Goal: Task Accomplishment & Management: Complete application form

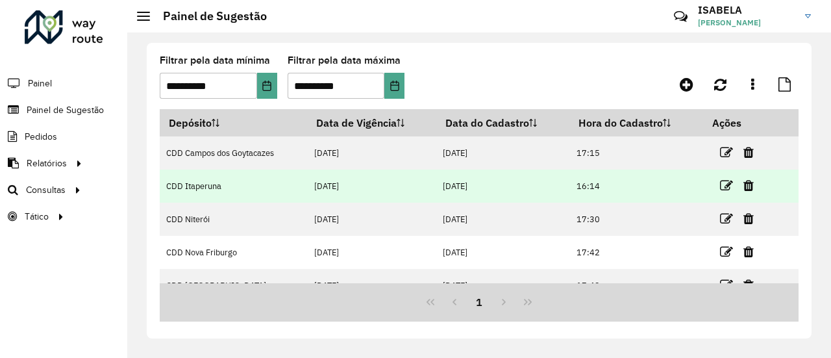
scroll to position [17, 0]
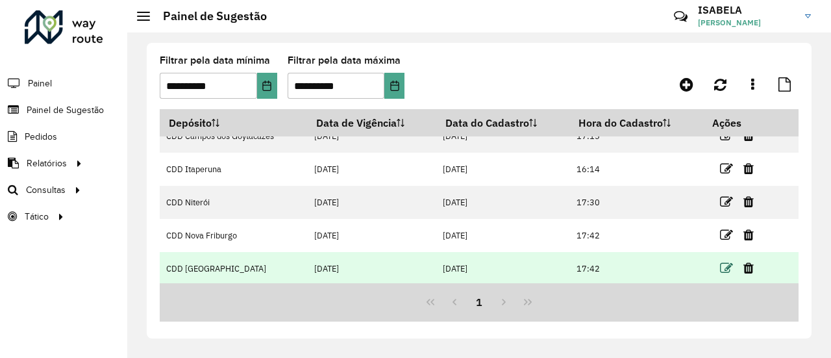
click at [723, 268] on icon at bounding box center [726, 268] width 13 height 13
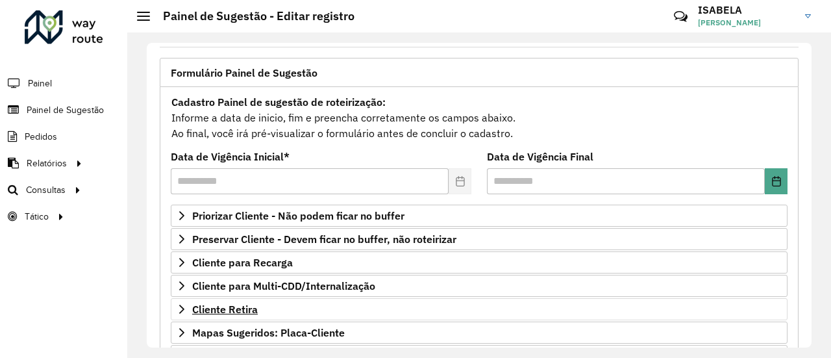
scroll to position [130, 0]
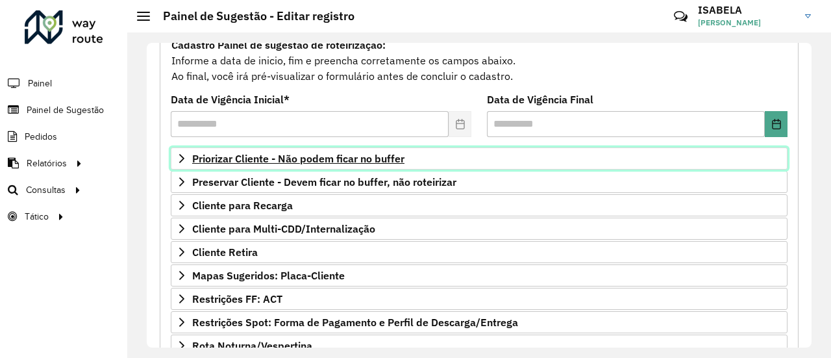
click at [296, 164] on link "Priorizar Cliente - Não podem ficar no buffer" at bounding box center [479, 158] width 616 height 22
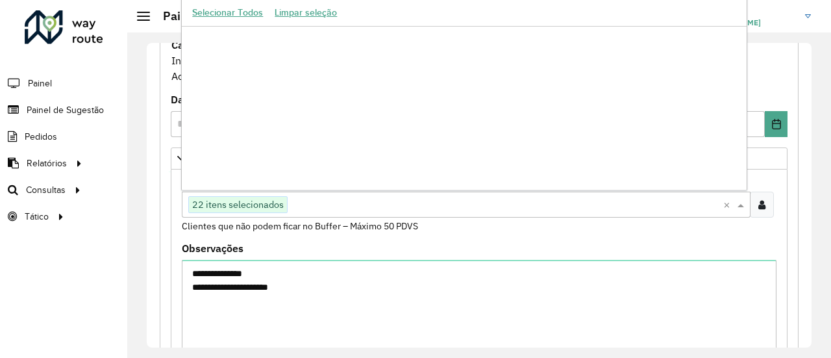
click at [330, 203] on input "text" at bounding box center [504, 205] width 435 height 16
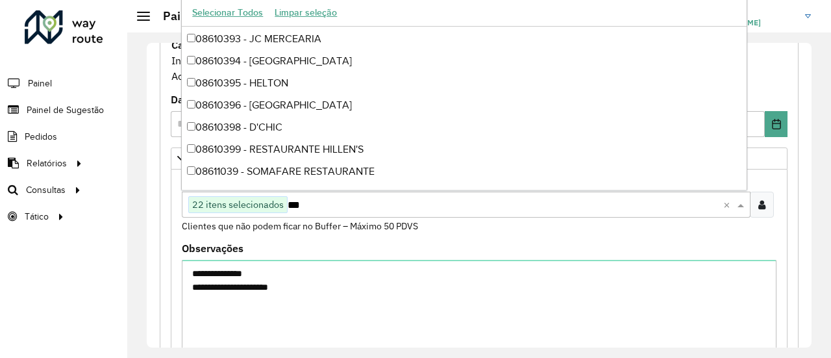
type input "****"
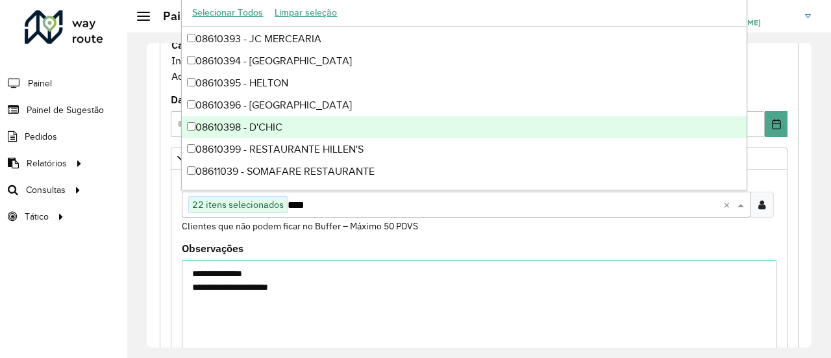
scroll to position [0, 0]
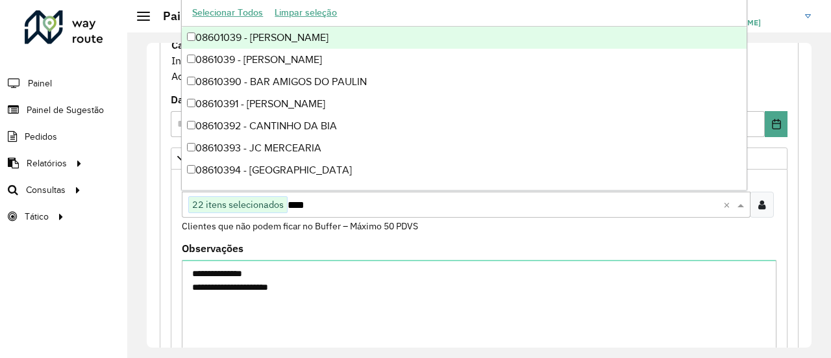
click at [291, 38] on div "08601039 - [PERSON_NAME]" at bounding box center [464, 38] width 564 height 22
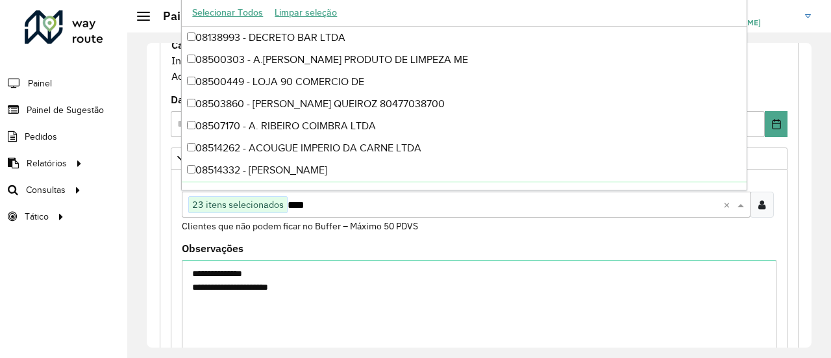
click at [339, 228] on small "Clientes que não podem ficar no Buffer – Máximo 50 PDVS" at bounding box center [300, 226] width 236 height 12
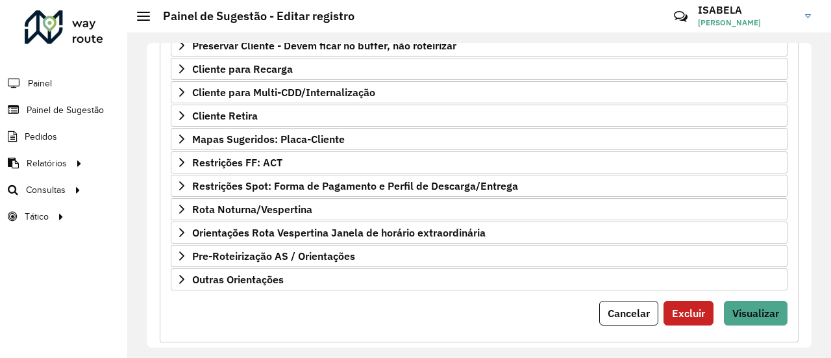
scroll to position [498, 0]
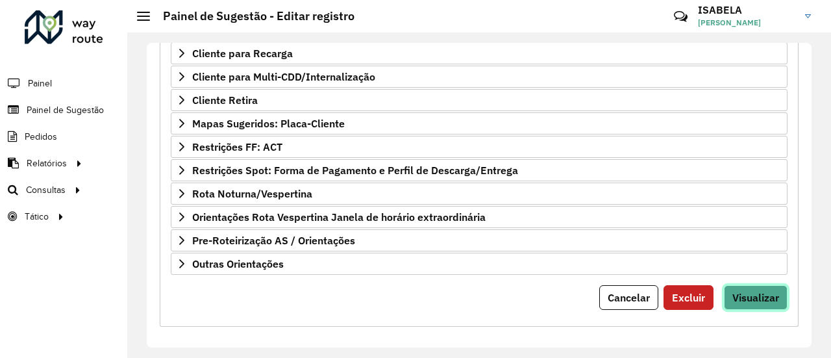
click at [769, 291] on span "Visualizar" at bounding box center [755, 297] width 47 height 13
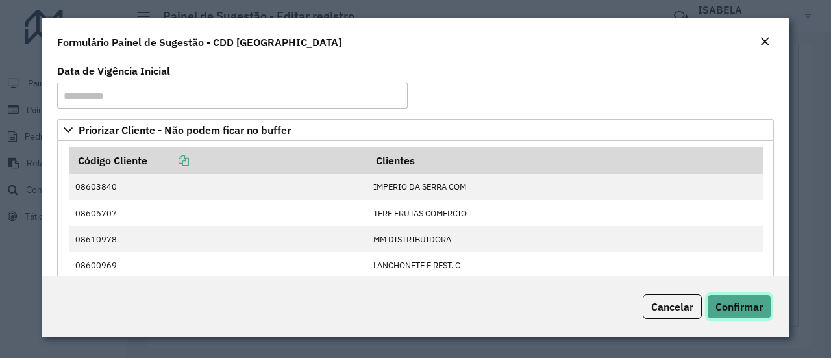
click at [749, 300] on span "Confirmar" at bounding box center [738, 306] width 47 height 13
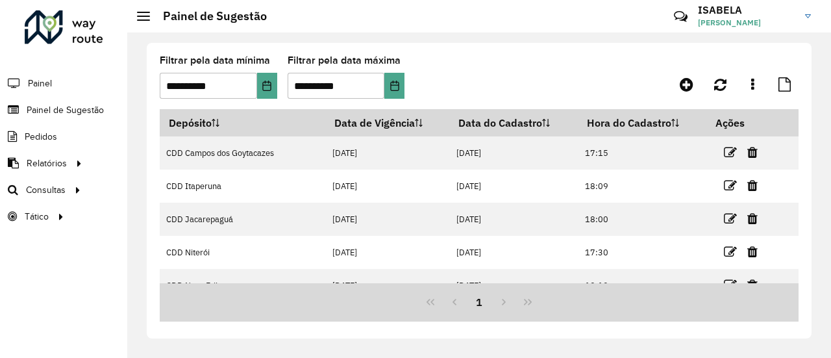
click at [509, 66] on formly-group "**********" at bounding box center [394, 82] width 469 height 53
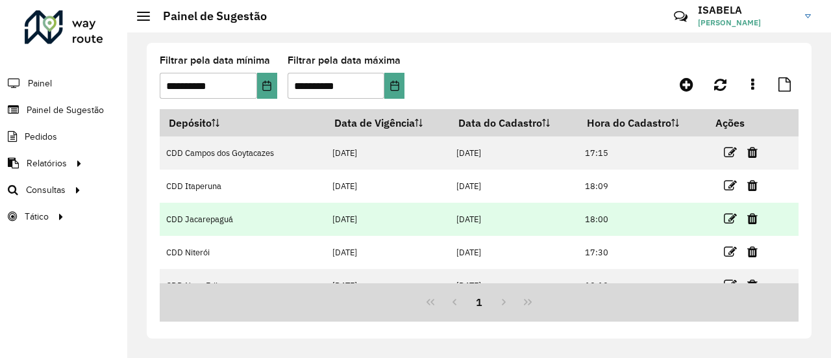
scroll to position [65, 0]
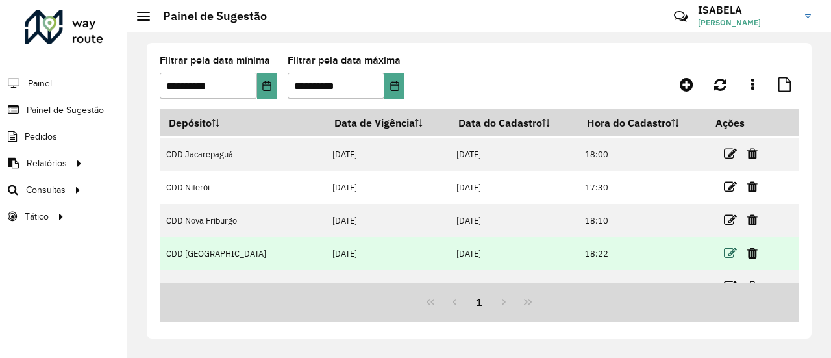
click at [724, 250] on icon at bounding box center [730, 253] width 13 height 13
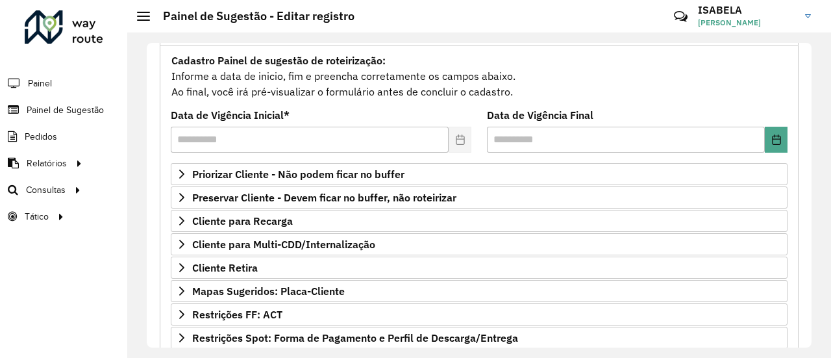
scroll to position [130, 0]
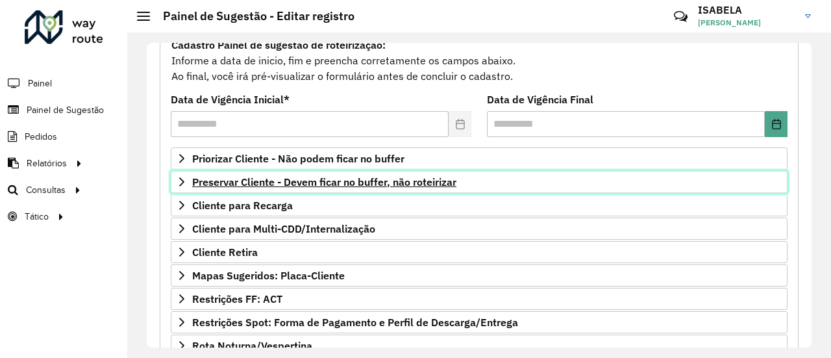
click at [306, 171] on link "Preservar Cliente - Devem ficar no buffer, não roteirizar" at bounding box center [479, 182] width 616 height 22
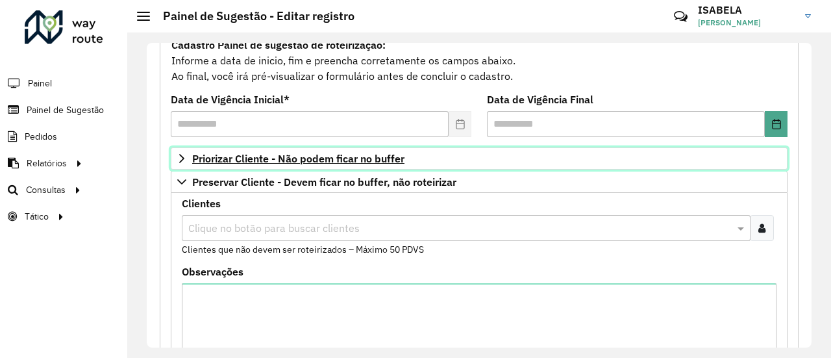
click at [306, 158] on span "Priorizar Cliente - Não podem ficar no buffer" at bounding box center [298, 158] width 212 height 10
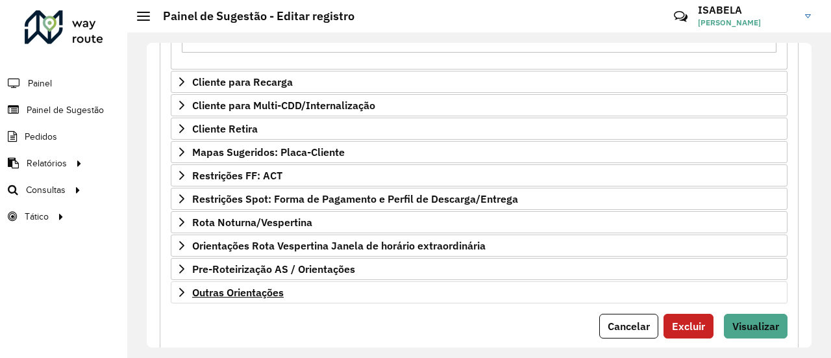
scroll to position [715, 0]
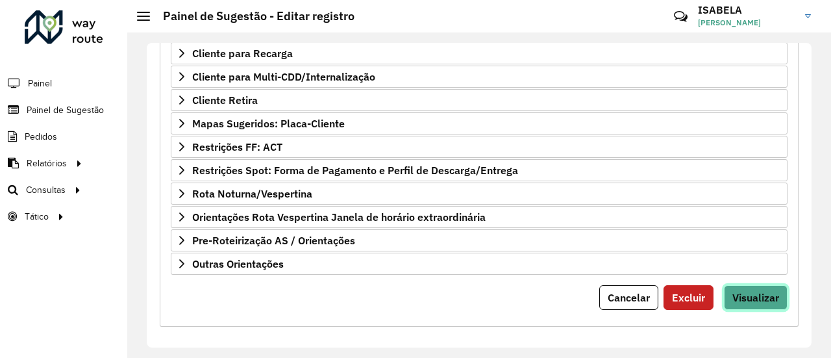
click at [777, 285] on button "Visualizar" at bounding box center [756, 297] width 64 height 25
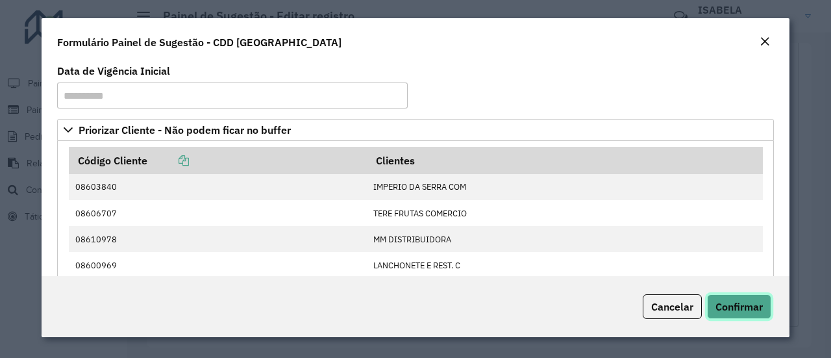
click at [726, 302] on span "Confirmar" at bounding box center [738, 306] width 47 height 13
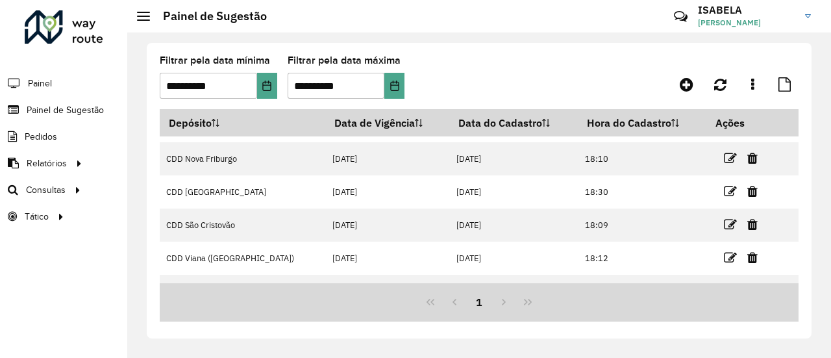
scroll to position [130, 0]
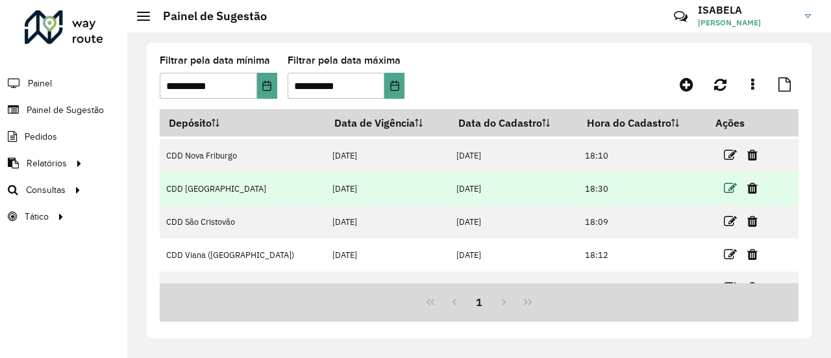
click at [727, 188] on icon at bounding box center [730, 188] width 13 height 13
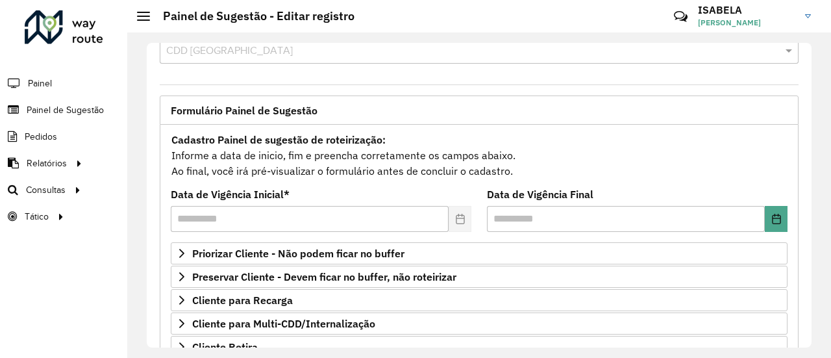
scroll to position [65, 0]
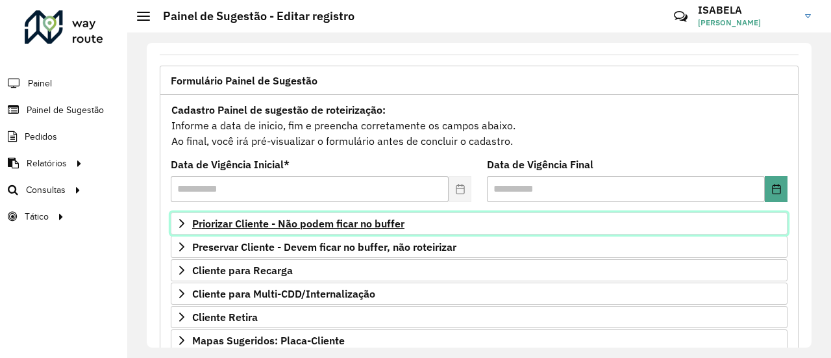
click at [239, 223] on span "Priorizar Cliente - Não podem ficar no buffer" at bounding box center [298, 223] width 212 height 10
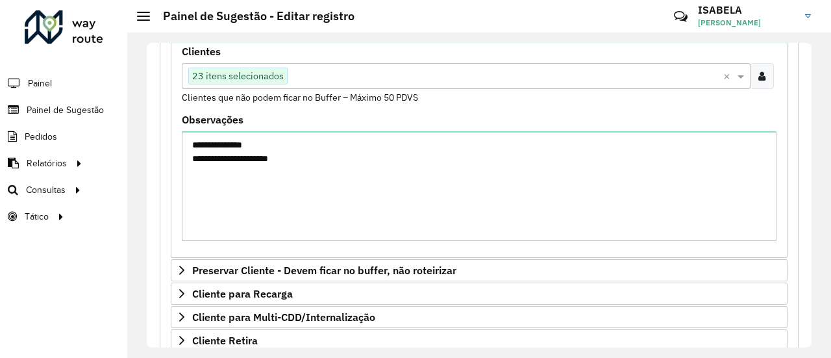
scroll to position [260, 0]
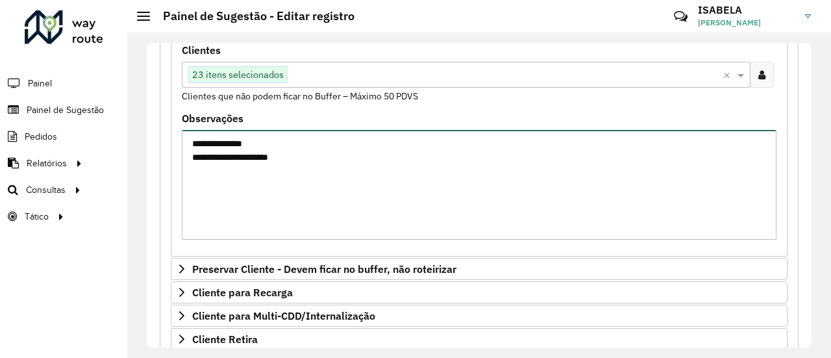
click at [203, 142] on textarea "**********" at bounding box center [479, 185] width 594 height 110
type textarea "**********"
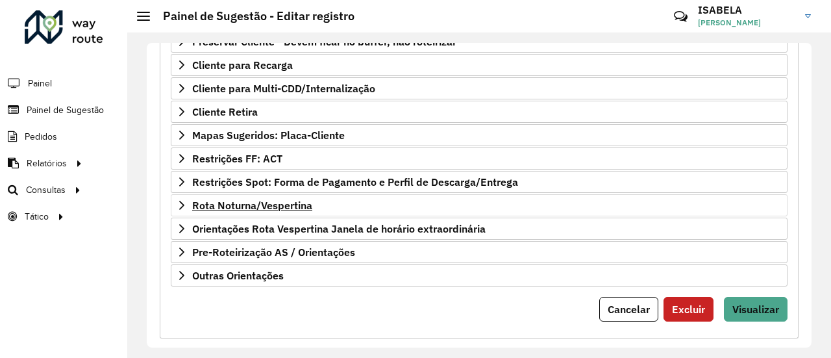
scroll to position [498, 0]
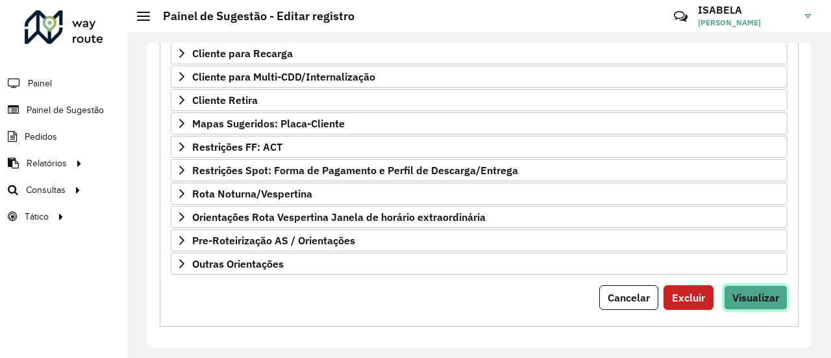
click at [742, 291] on span "Visualizar" at bounding box center [755, 297] width 47 height 13
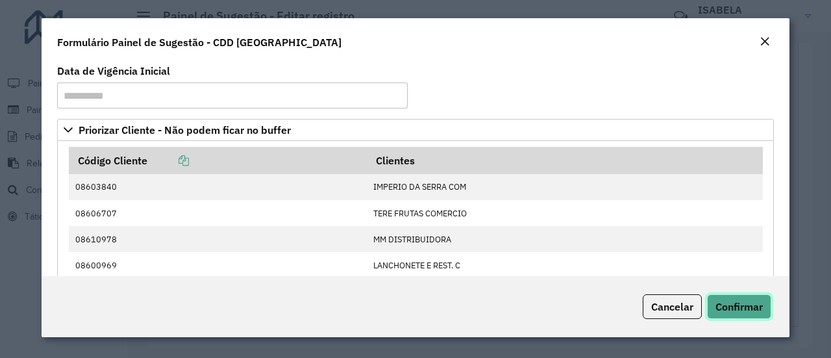
click at [736, 302] on span "Confirmar" at bounding box center [738, 306] width 47 height 13
